Goal: Task Accomplishment & Management: Manage account settings

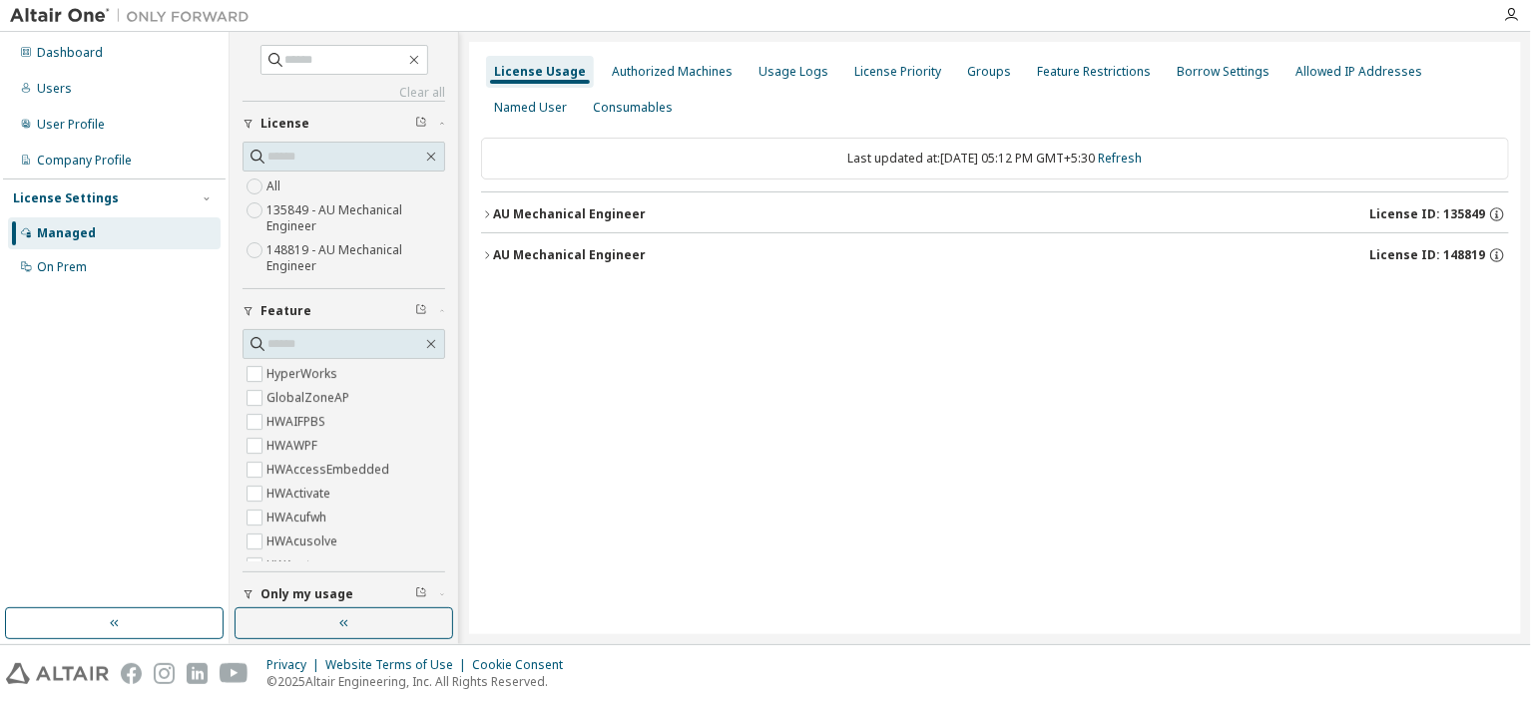
click at [554, 207] on div "AU Mechanical Engineer" at bounding box center [569, 215] width 153 height 16
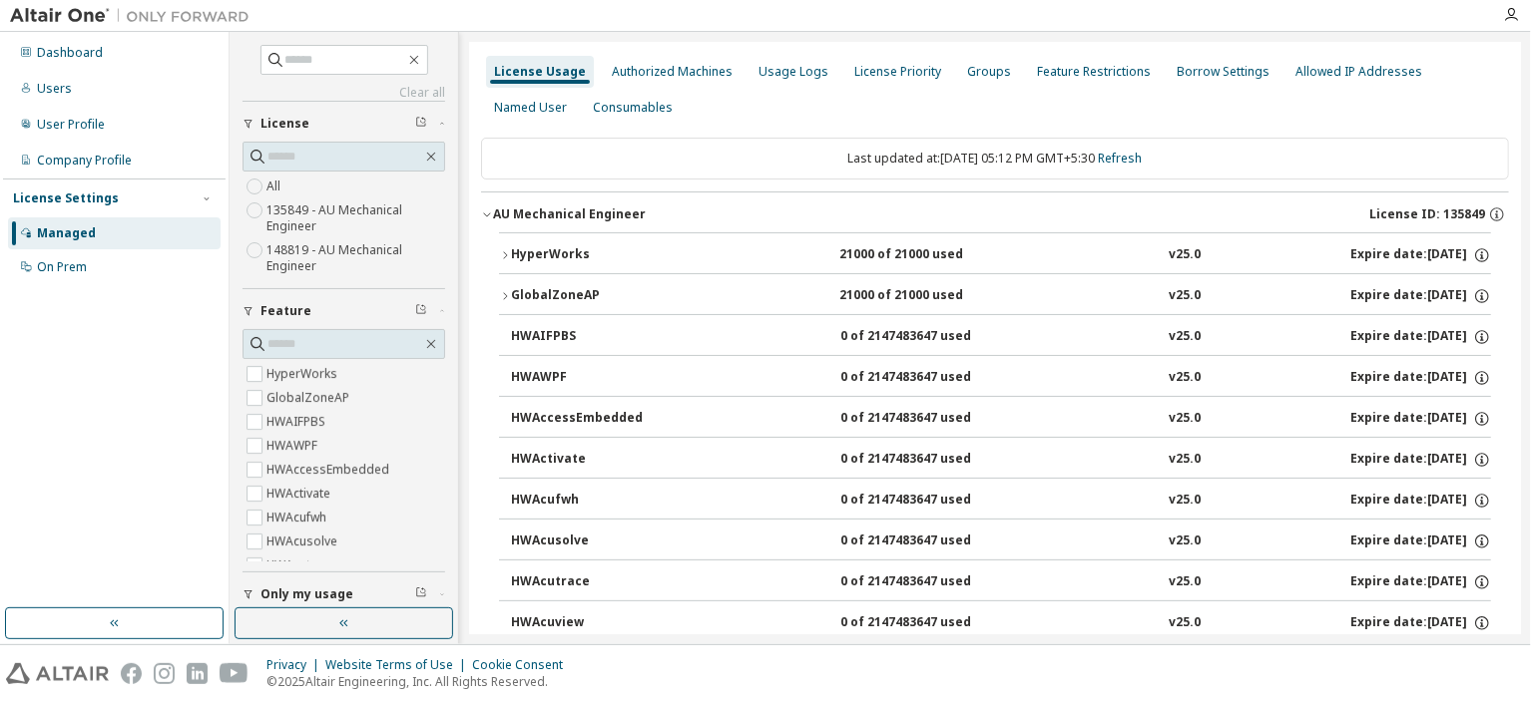
click at [555, 253] on div "HyperWorks" at bounding box center [601, 255] width 180 height 18
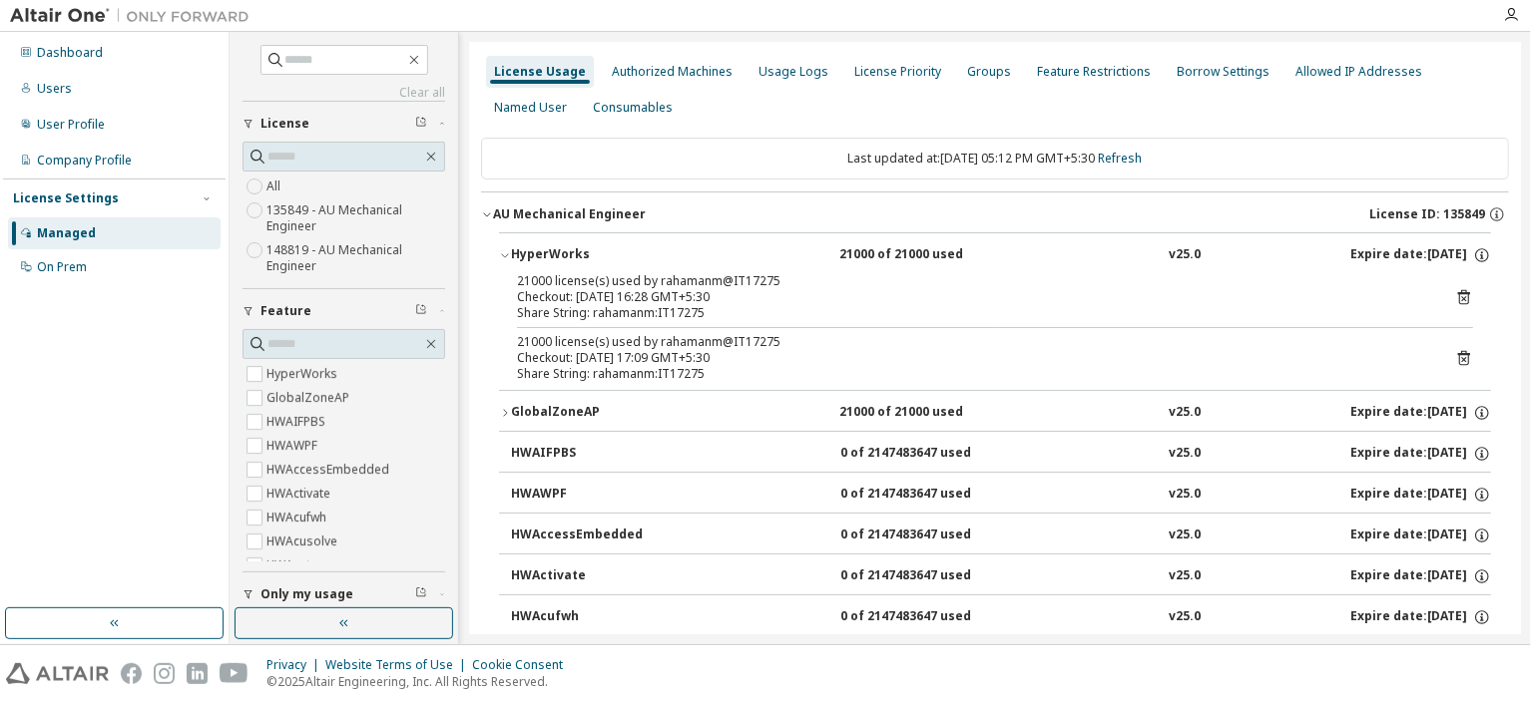
click at [1461, 296] on icon at bounding box center [1463, 298] width 5 height 5
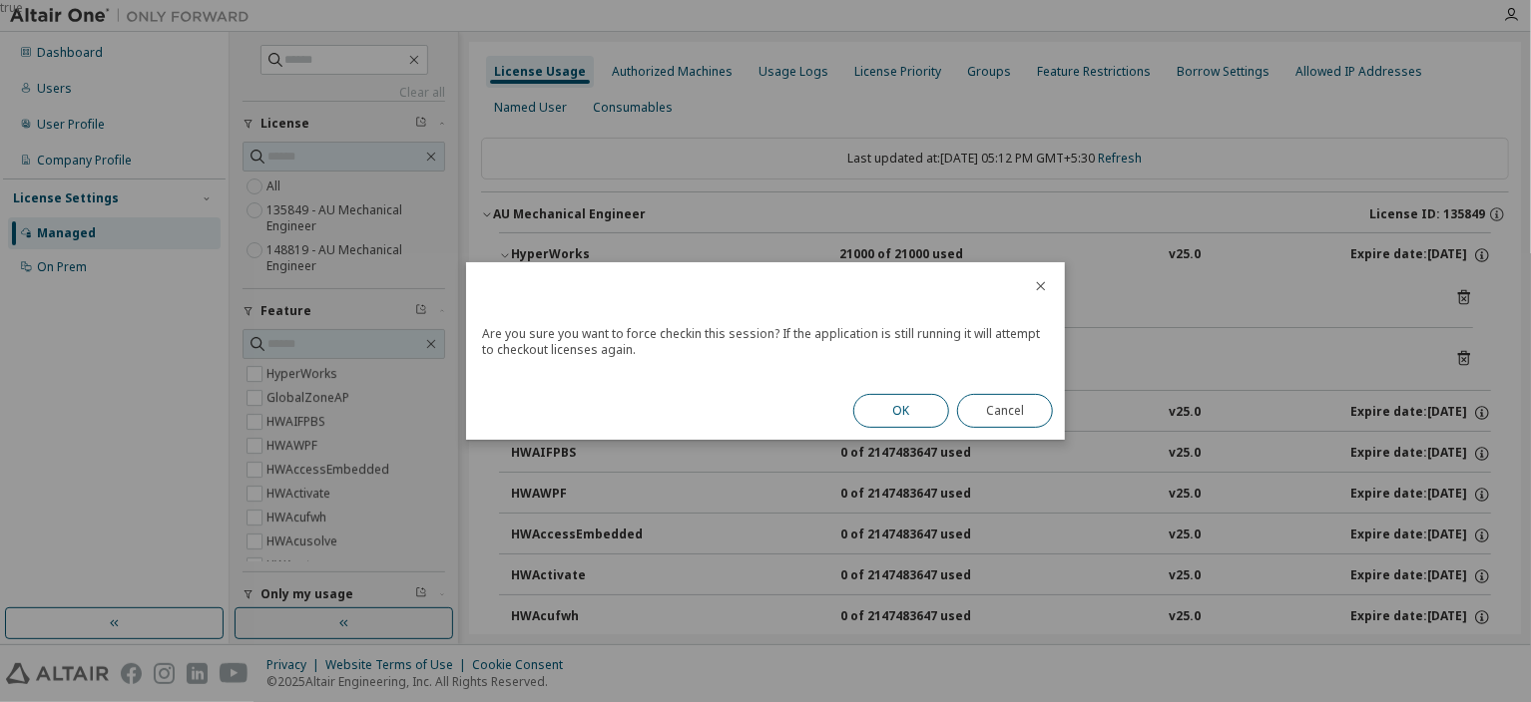
click at [902, 410] on button "OK" at bounding box center [901, 411] width 96 height 34
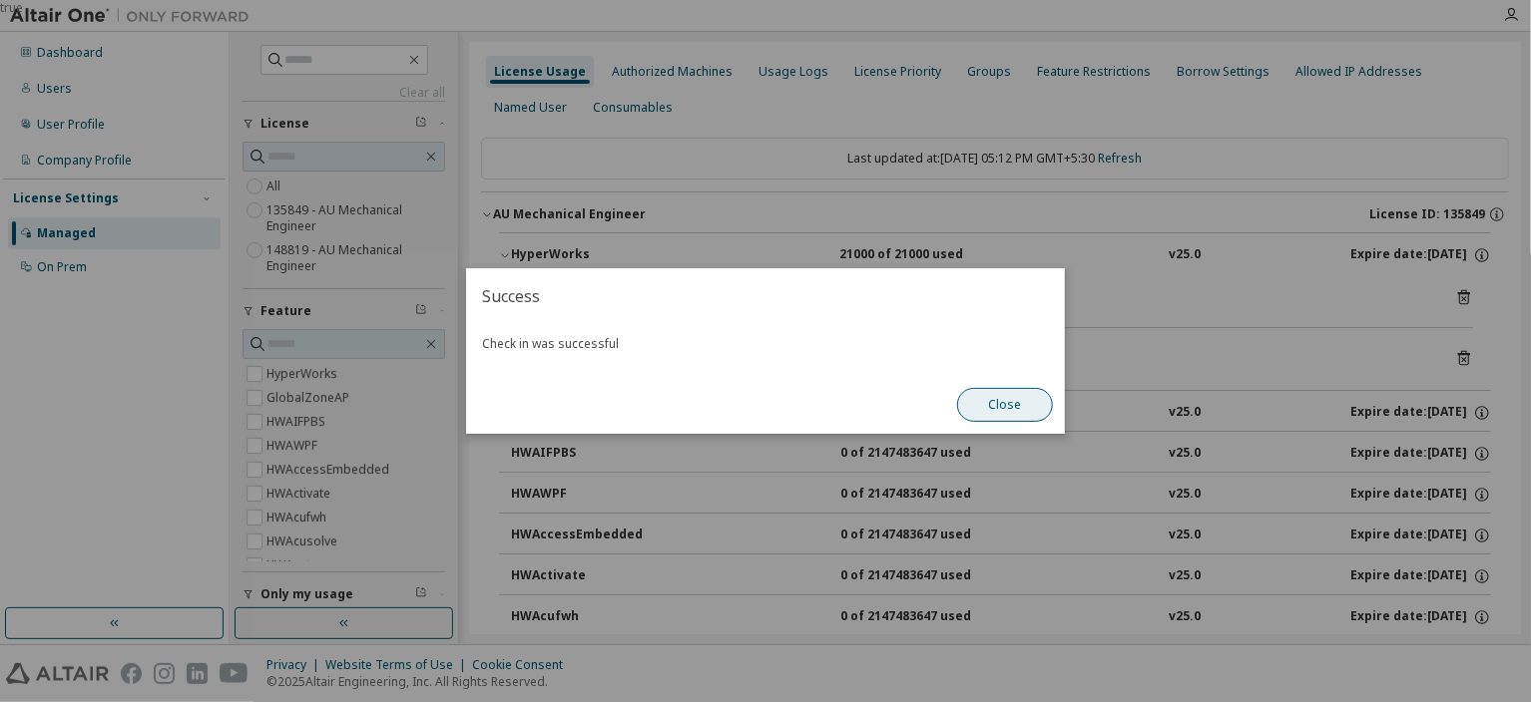
click at [1004, 406] on button "Close" at bounding box center [1005, 405] width 96 height 34
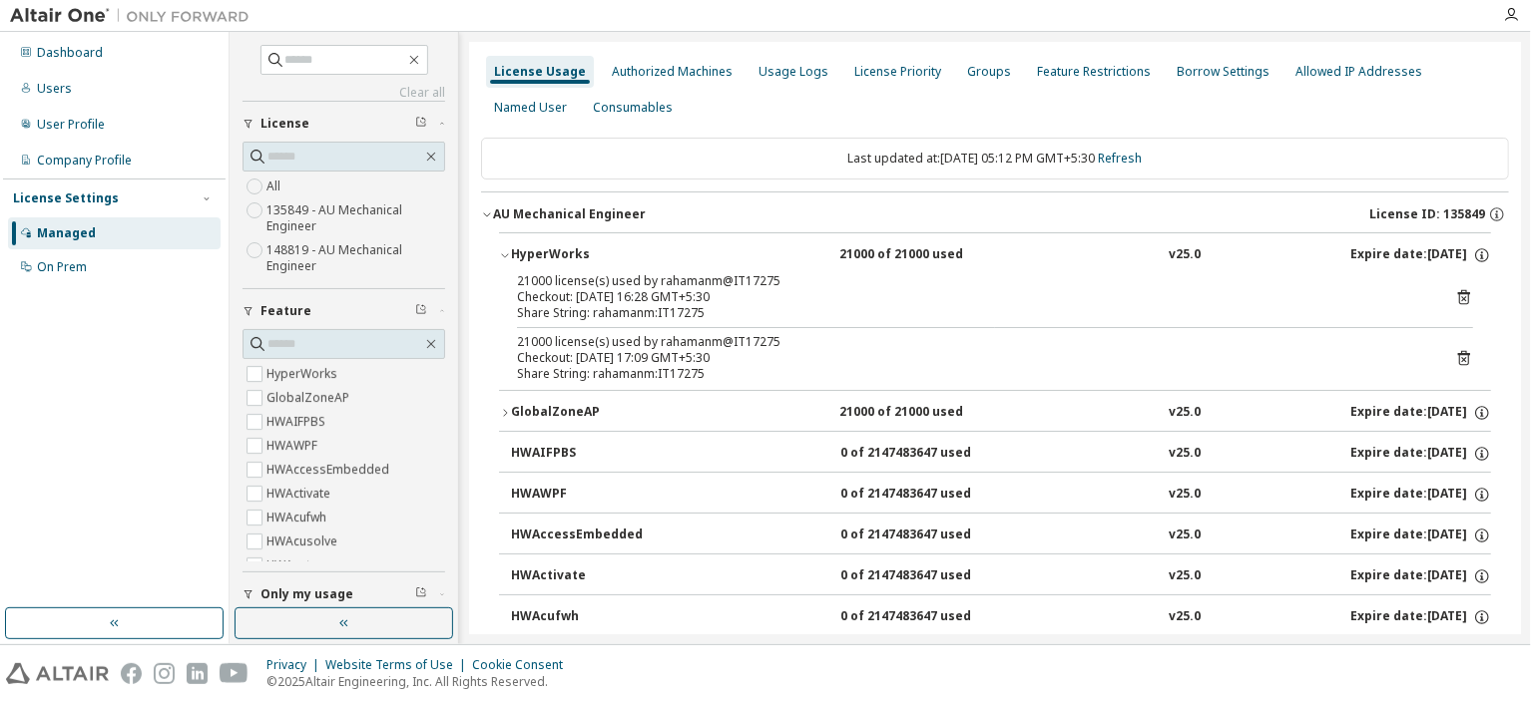
click at [1455, 361] on icon at bounding box center [1464, 358] width 18 height 18
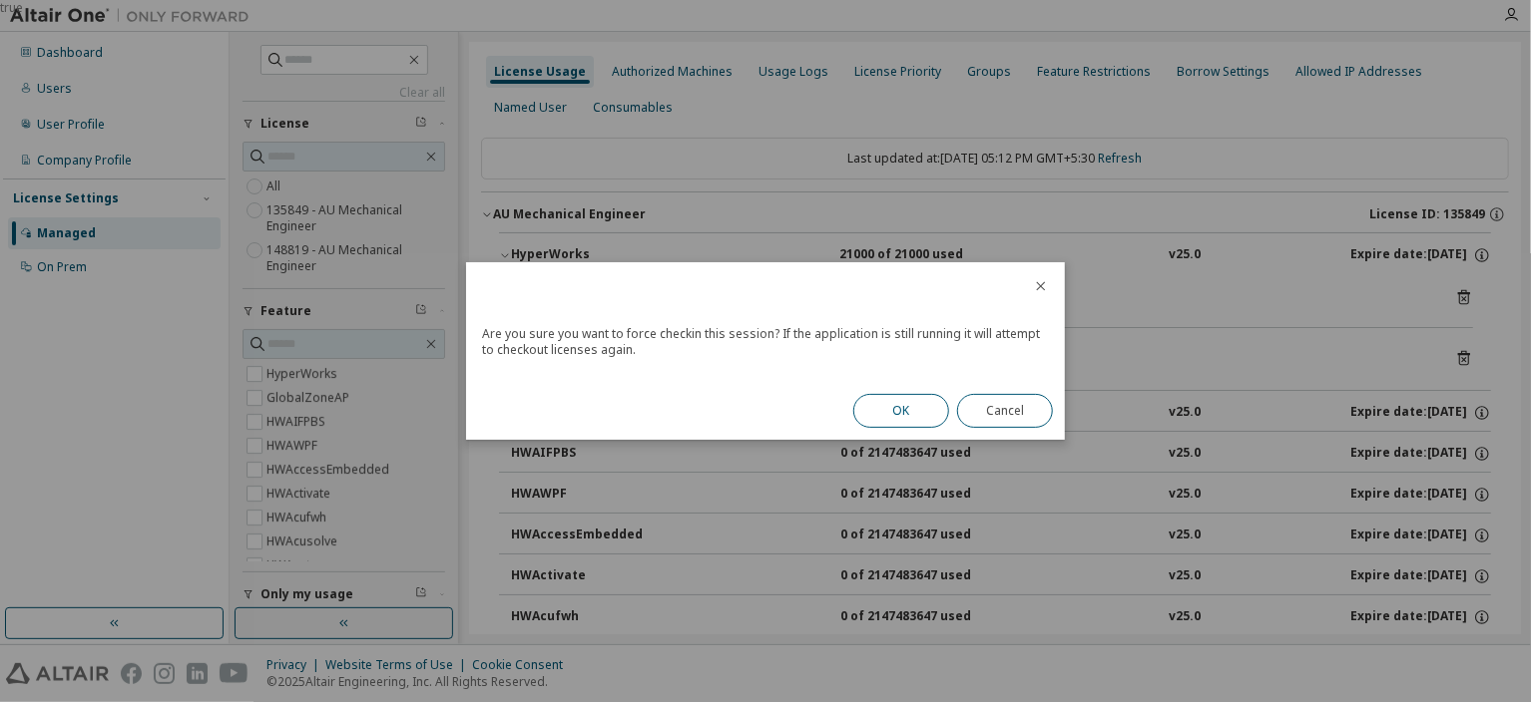
click at [937, 419] on button "OK" at bounding box center [901, 411] width 96 height 34
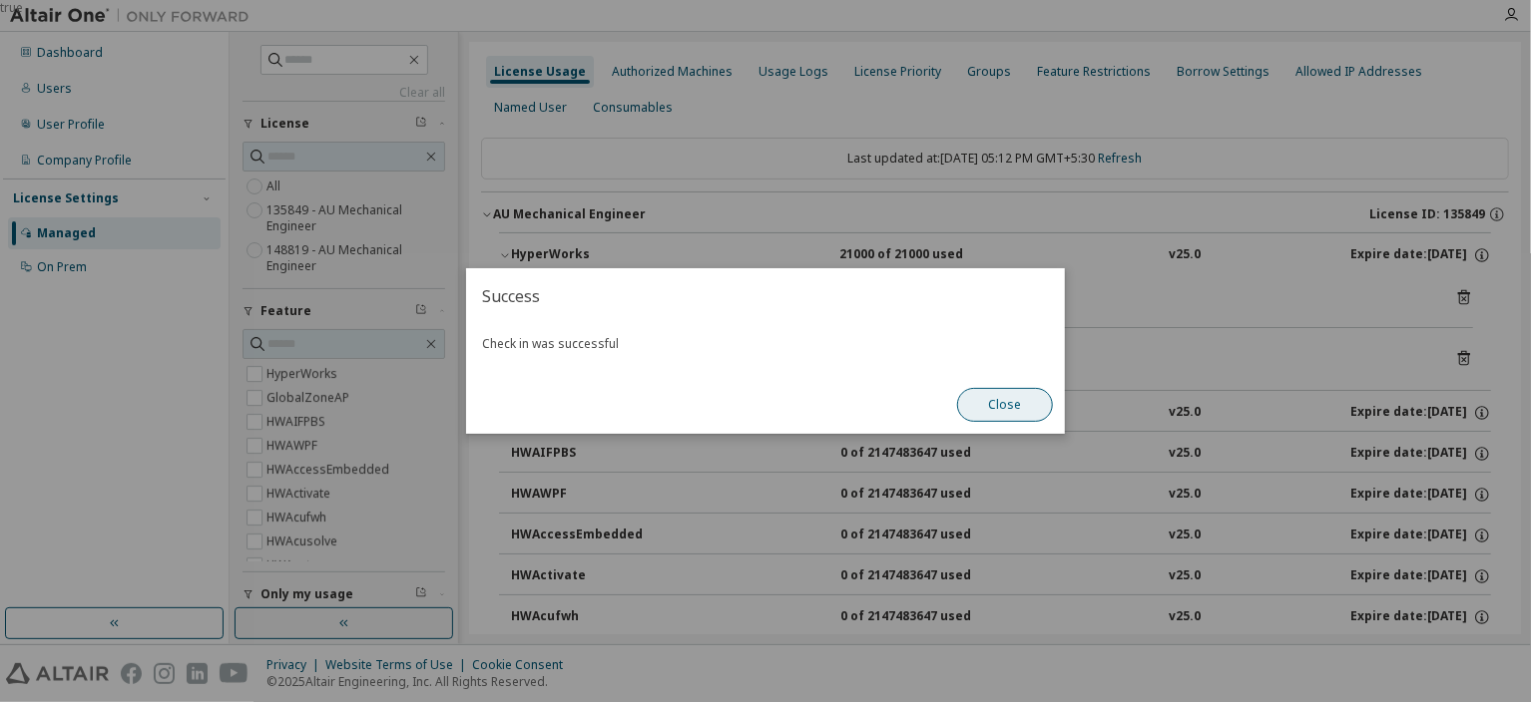
click at [1022, 406] on button "Close" at bounding box center [1005, 405] width 96 height 34
